Goal: Find specific page/section: Find specific page/section

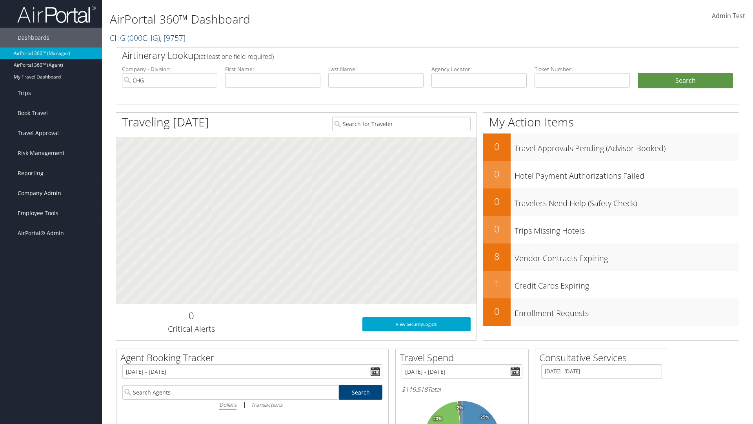
click at [51, 193] on span "Company Admin" at bounding box center [40, 193] width 44 height 20
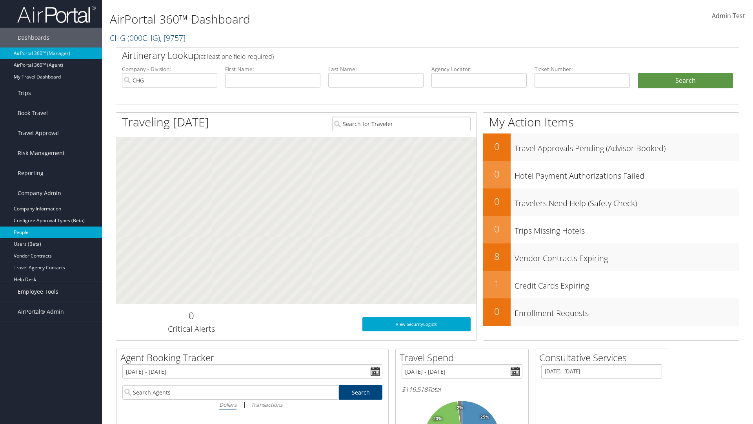
click at [51, 232] on link "People" at bounding box center [51, 232] width 102 height 12
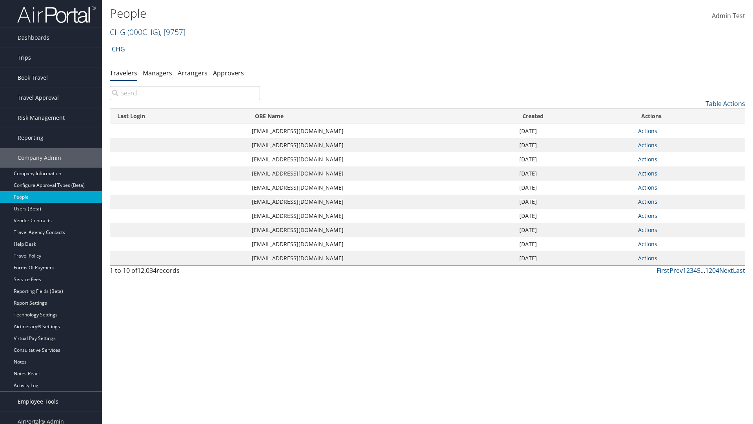
click at [118, 32] on link "CHG ( 000CHG ) , [ 9757 ]" at bounding box center [148, 32] width 76 height 11
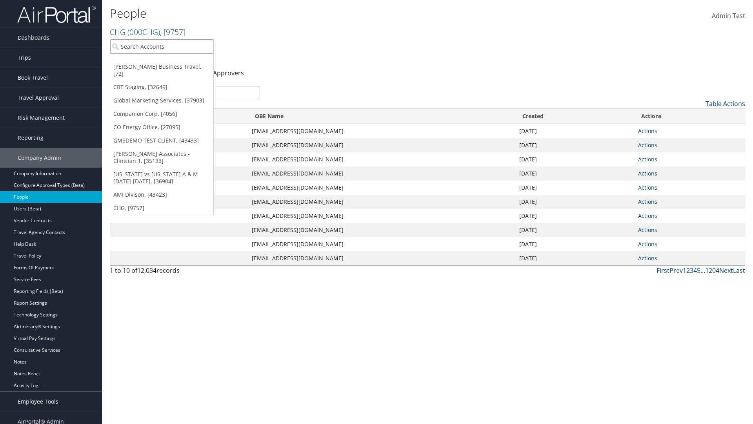
click at [162, 46] on input "search" at bounding box center [161, 46] width 103 height 15
type input "Global Marketing Services"
click at [169, 61] on div "Global Marketing Services (301946), [37903]" at bounding box center [169, 60] width 126 height 7
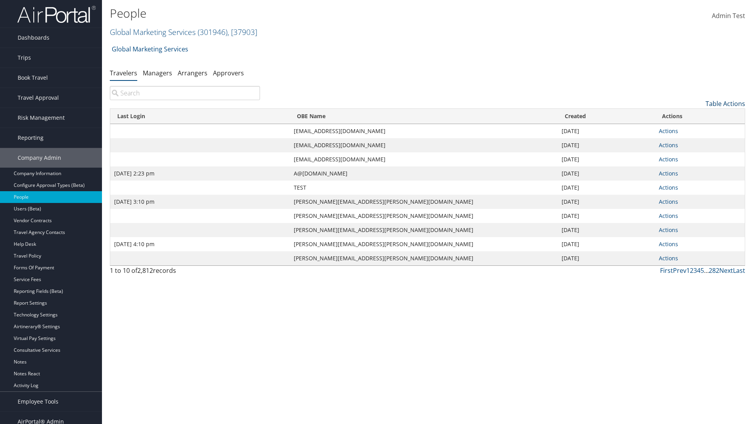
click at [726, 104] on link "Table Actions" at bounding box center [726, 103] width 40 height 9
click at [693, 142] on link "Column Visibility" at bounding box center [693, 142] width 103 height 13
